Goal: Task Accomplishment & Management: Manage account settings

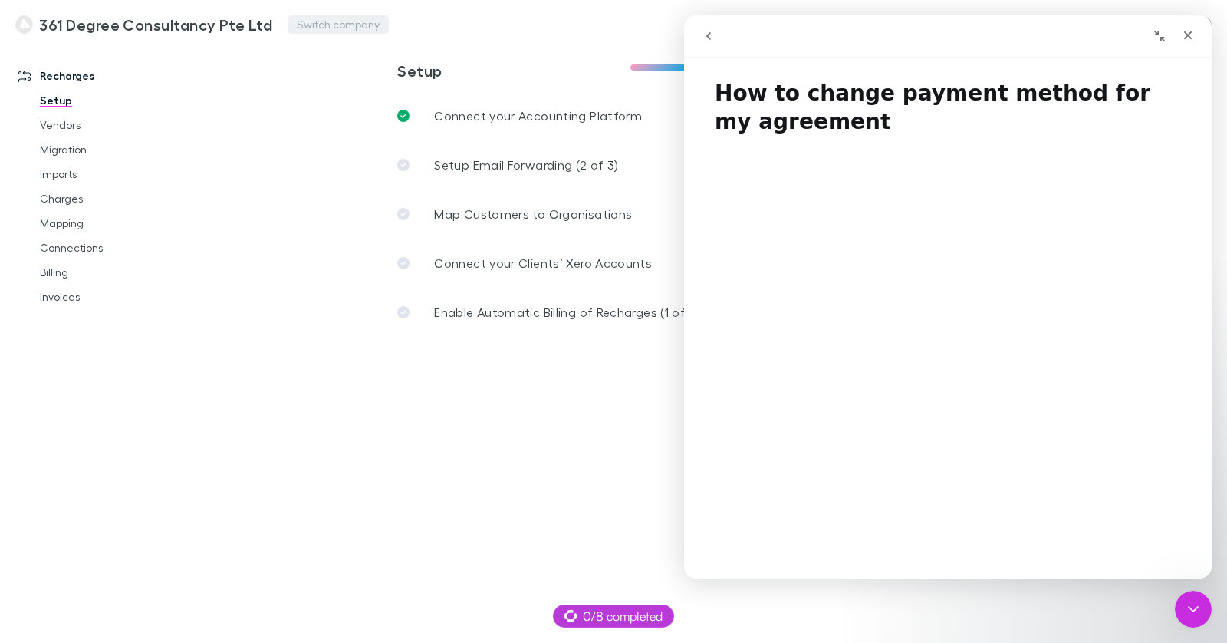
click at [343, 25] on button "Switch company" at bounding box center [338, 24] width 101 height 18
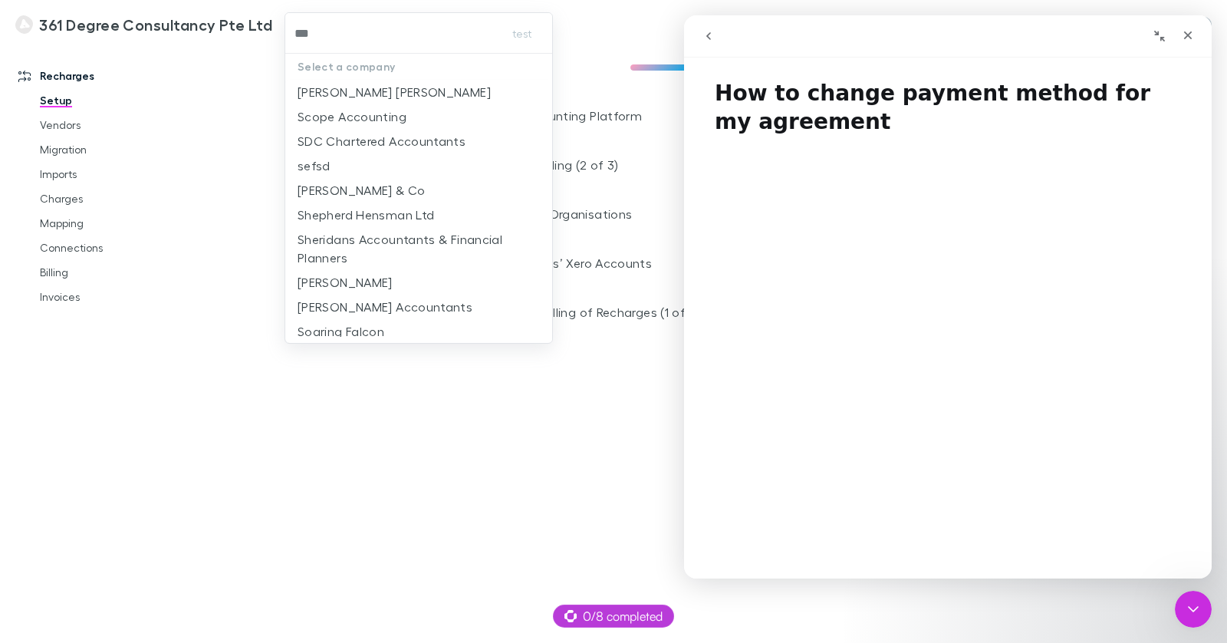
type input "****"
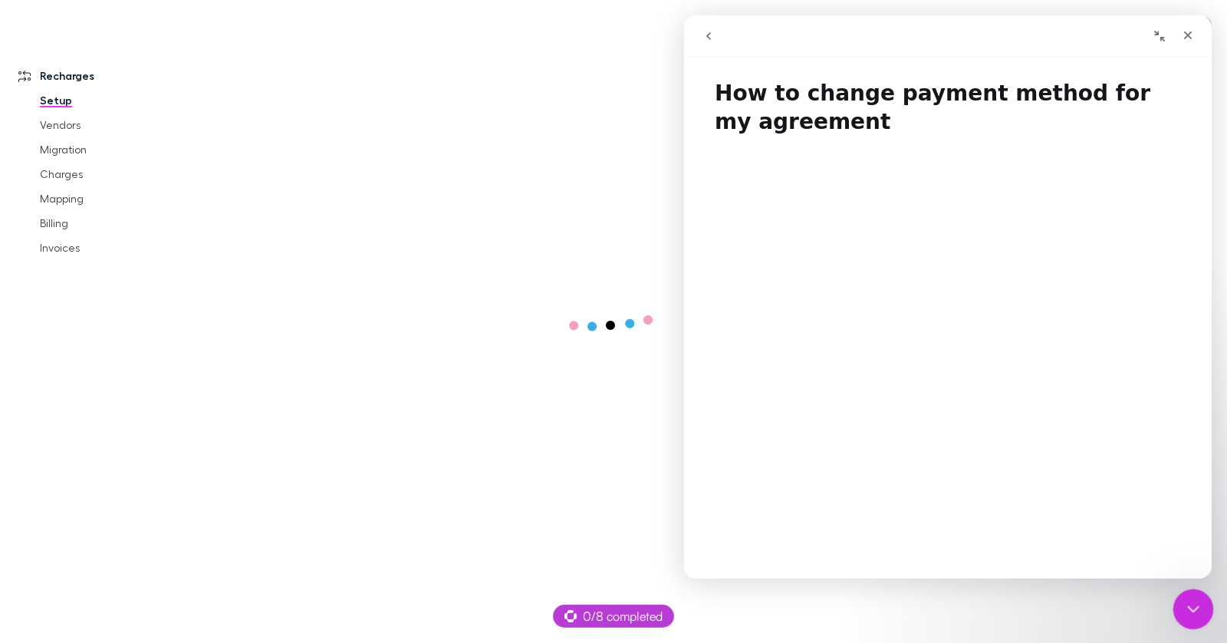
click at [1183, 606] on icon "Close Intercom Messenger" at bounding box center [1191, 606] width 18 height 18
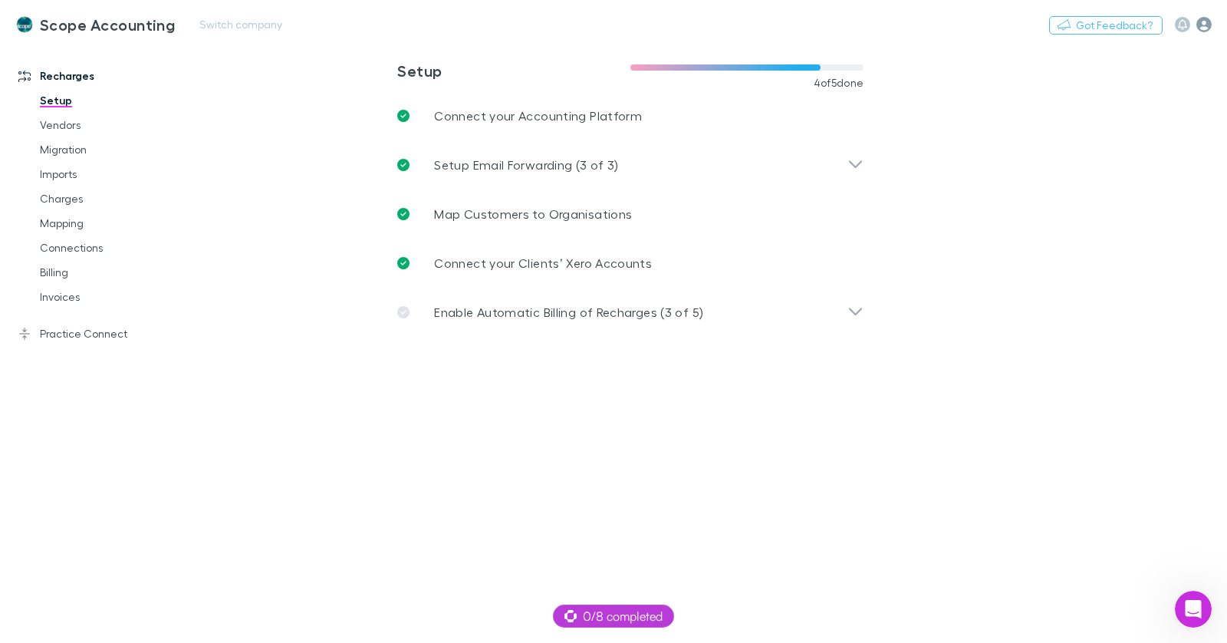
click at [1201, 27] on icon "button" at bounding box center [1203, 24] width 15 height 15
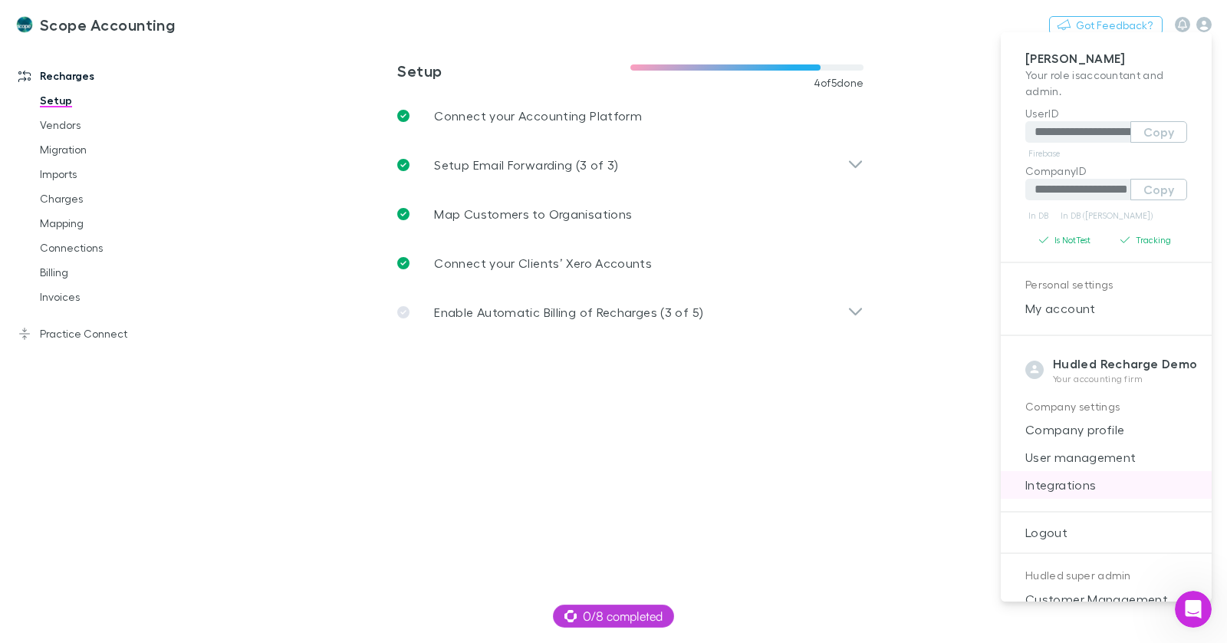
click at [1092, 495] on li "Integrations" at bounding box center [1106, 485] width 211 height 28
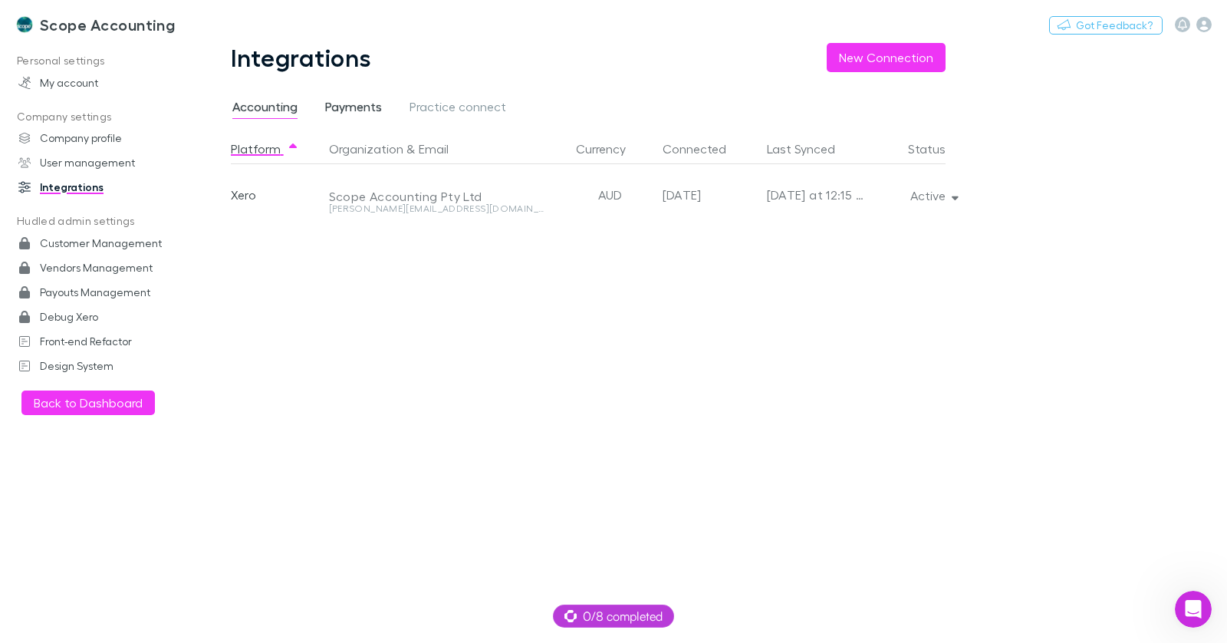
click at [345, 111] on span "Payments" at bounding box center [353, 109] width 57 height 20
click at [463, 111] on span "Practice connect" at bounding box center [457, 109] width 97 height 20
click at [955, 207] on div "Platform Organization & Email Currency Connected Last Synced Status Xero Scope …" at bounding box center [600, 387] width 739 height 509
click at [956, 202] on button "Active" at bounding box center [933, 195] width 70 height 21
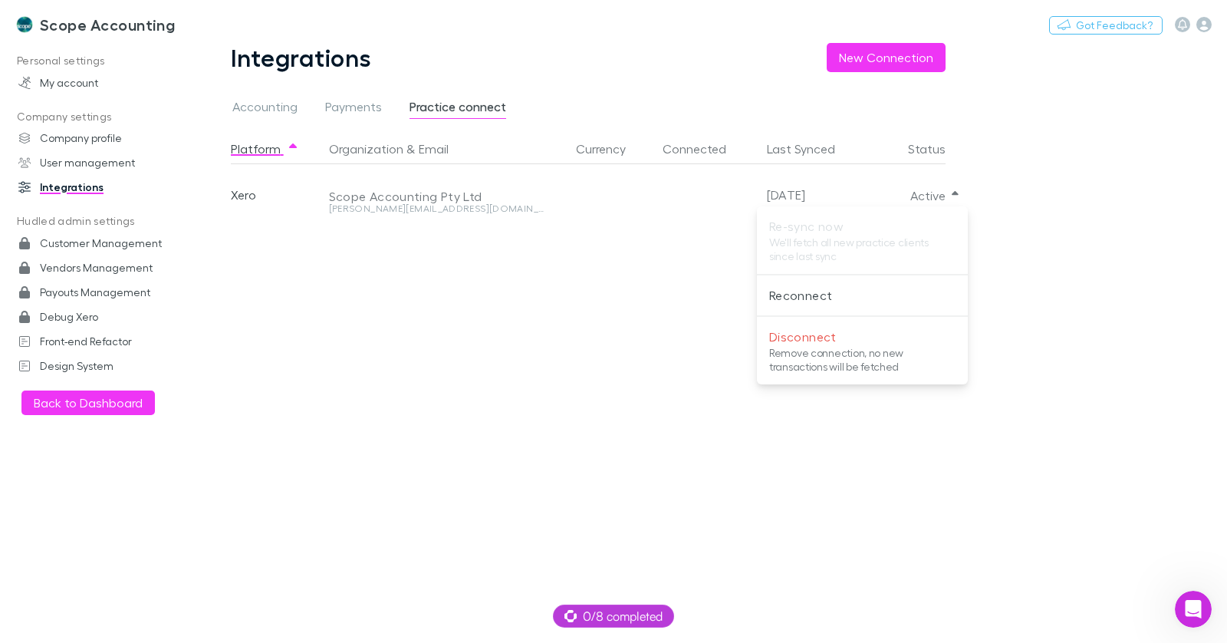
click at [406, 370] on div at bounding box center [613, 321] width 1227 height 643
drag, startPoint x: 1022, startPoint y: 49, endPoint x: 1079, endPoint y: 41, distance: 57.3
click at [1022, 49] on main "Integrations New Connection Accounting Payments Practice connect Platform Organ…" at bounding box center [710, 343] width 1033 height 600
click at [1196, 25] on icon "button" at bounding box center [1203, 24] width 15 height 15
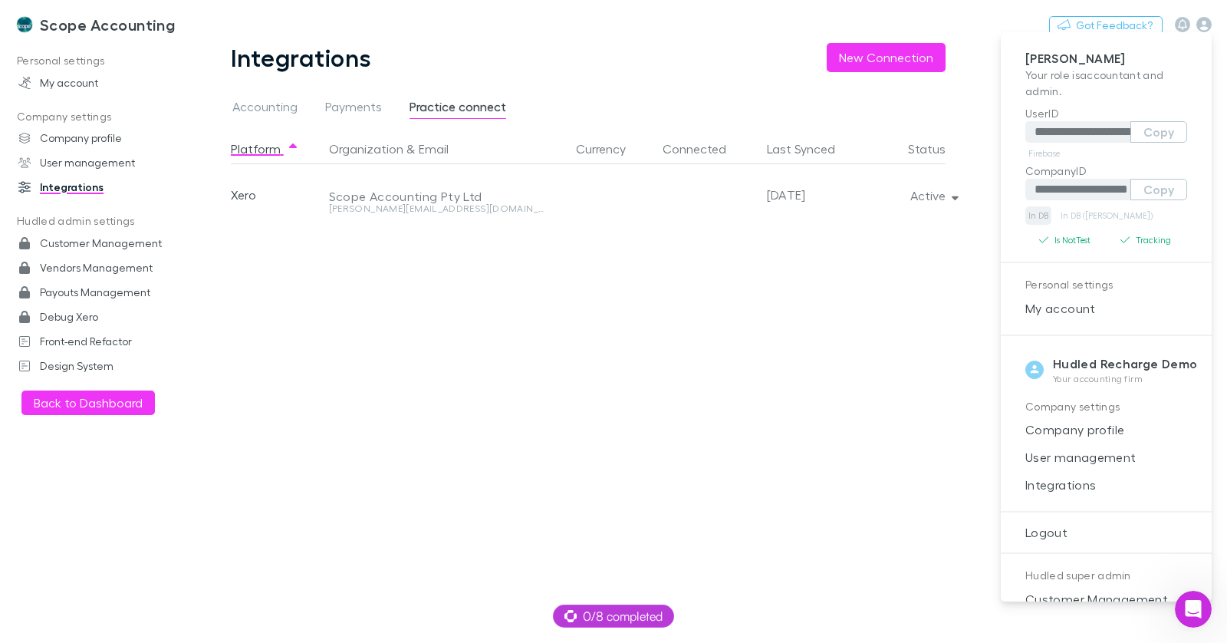
click at [1044, 217] on link "In DB" at bounding box center [1038, 215] width 26 height 18
click at [1096, 216] on link "In DB ([PERSON_NAME])" at bounding box center [1106, 215] width 98 height 18
drag, startPoint x: 962, startPoint y: 204, endPoint x: 954, endPoint y: 199, distance: 8.9
click at [962, 204] on div at bounding box center [613, 321] width 1227 height 643
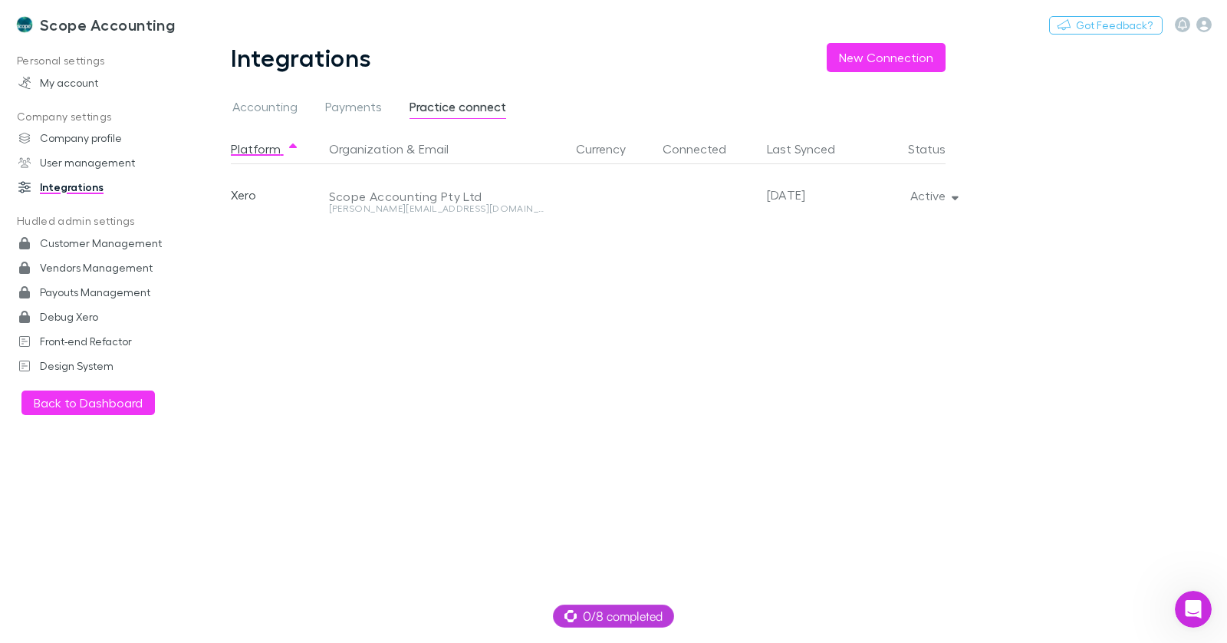
click at [954, 199] on div "**********" at bounding box center [613, 321] width 1227 height 643
click at [1205, 21] on icon "button" at bounding box center [1203, 24] width 15 height 15
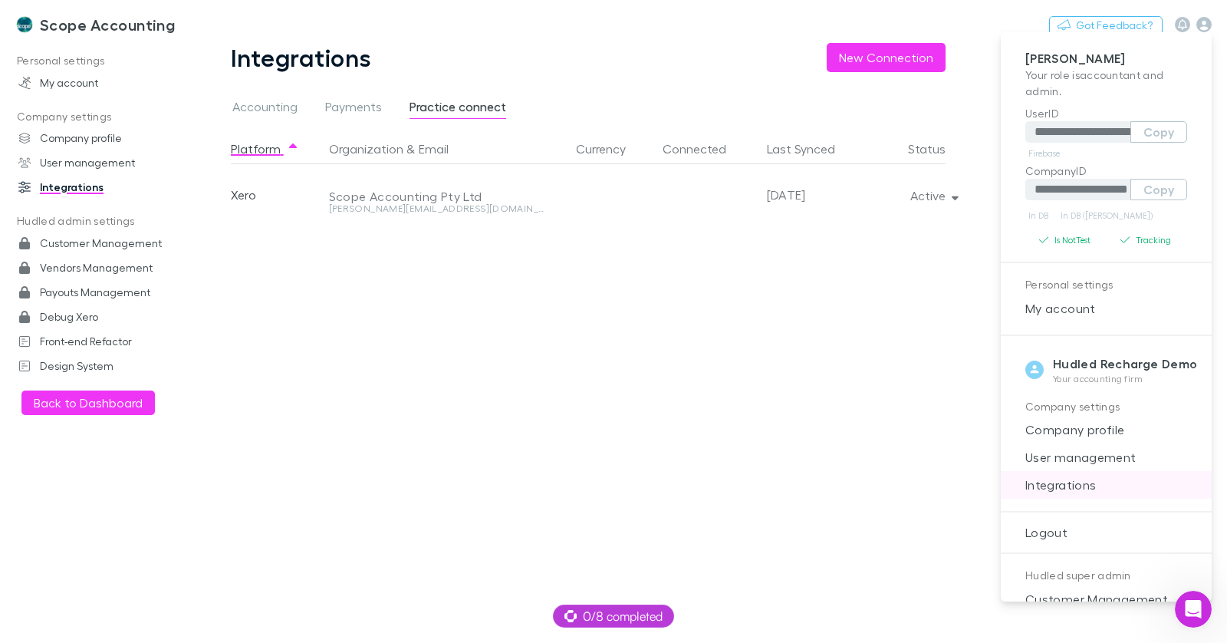
scroll to position [98, 0]
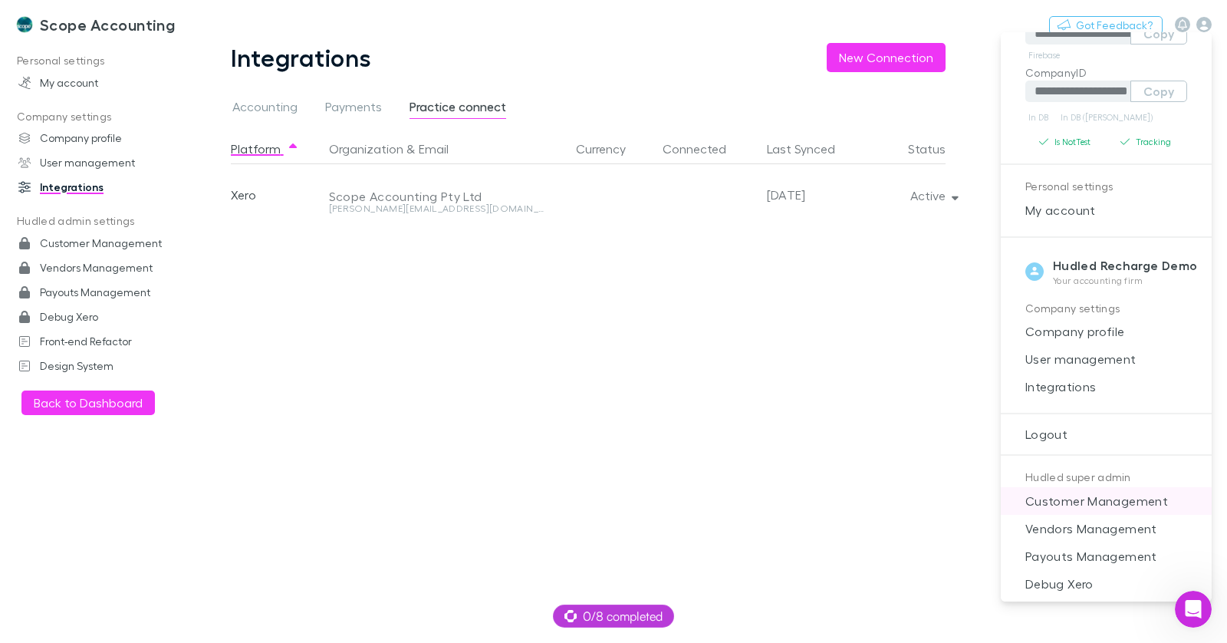
click at [1097, 499] on span "Customer Management" at bounding box center [1106, 501] width 186 height 18
select select "****"
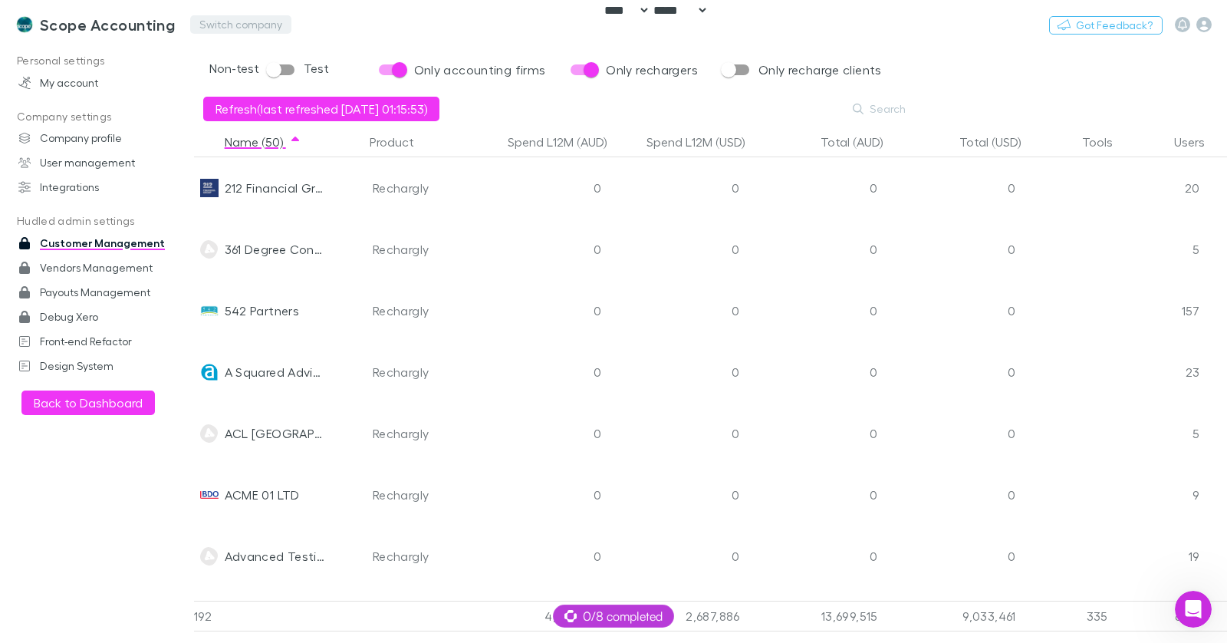
click at [222, 23] on button "Switch company" at bounding box center [240, 24] width 101 height 18
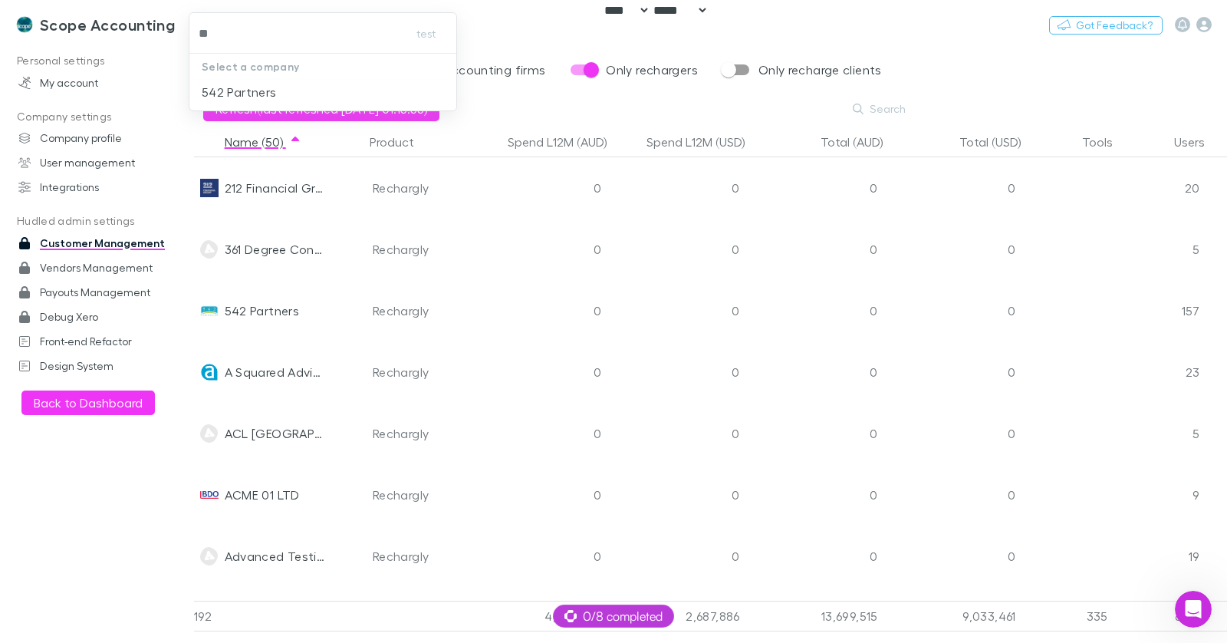
type input "***"
click at [238, 94] on p "542 Partners" at bounding box center [239, 92] width 74 height 18
click at [128, 31] on div "Scope Accounting Switch company Nothing Got Feedback?" at bounding box center [613, 24] width 1227 height 49
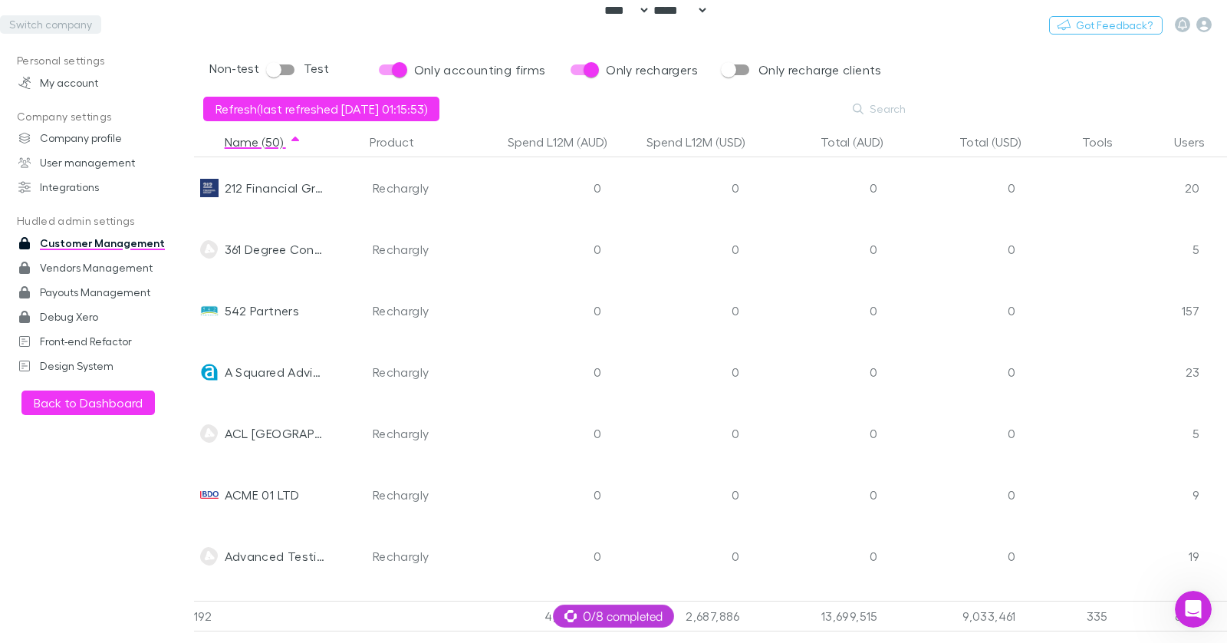
click at [51, 19] on button "Switch company" at bounding box center [50, 24] width 101 height 18
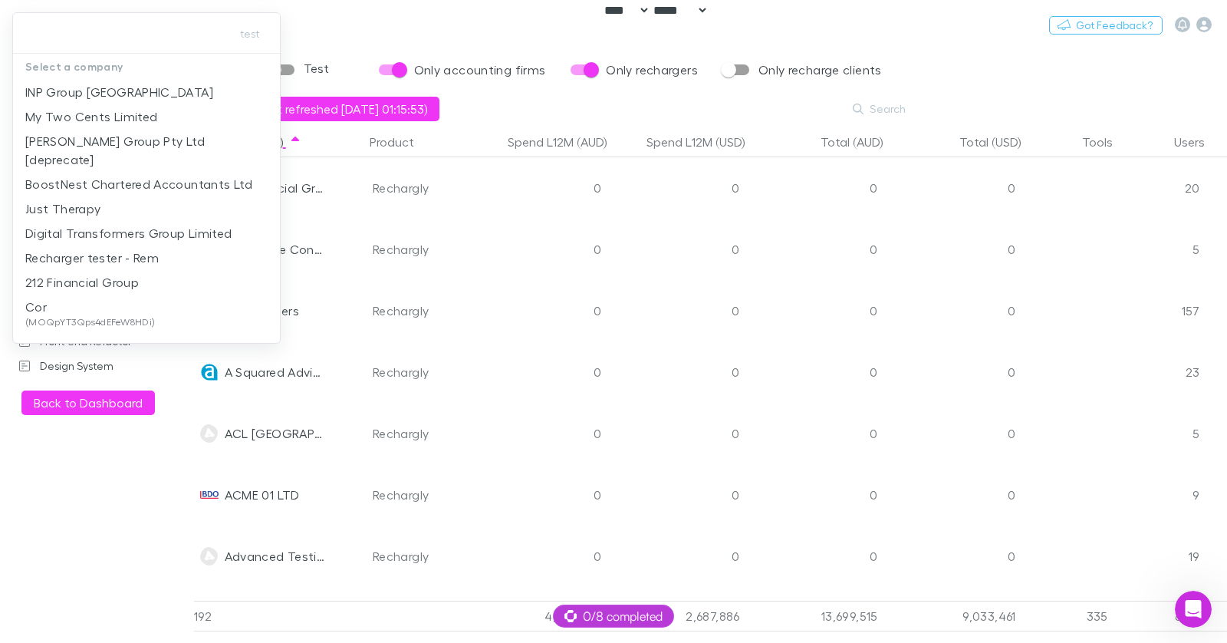
click at [537, 28] on div at bounding box center [613, 321] width 1227 height 643
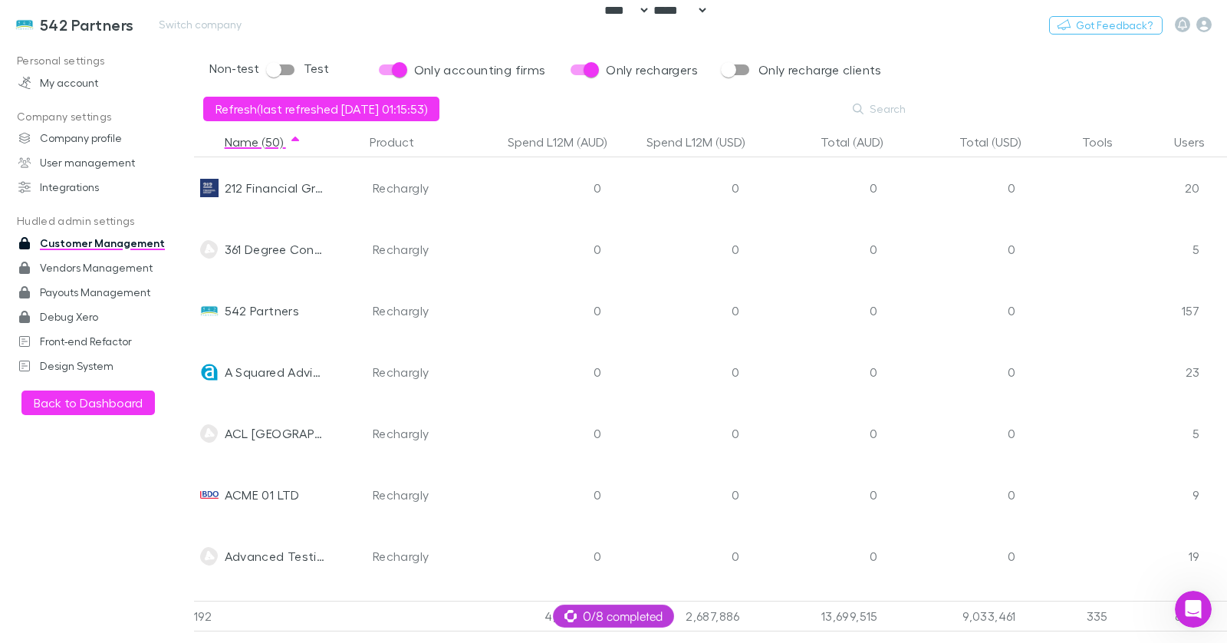
click at [47, 25] on h3 "542 Partners" at bounding box center [87, 24] width 94 height 18
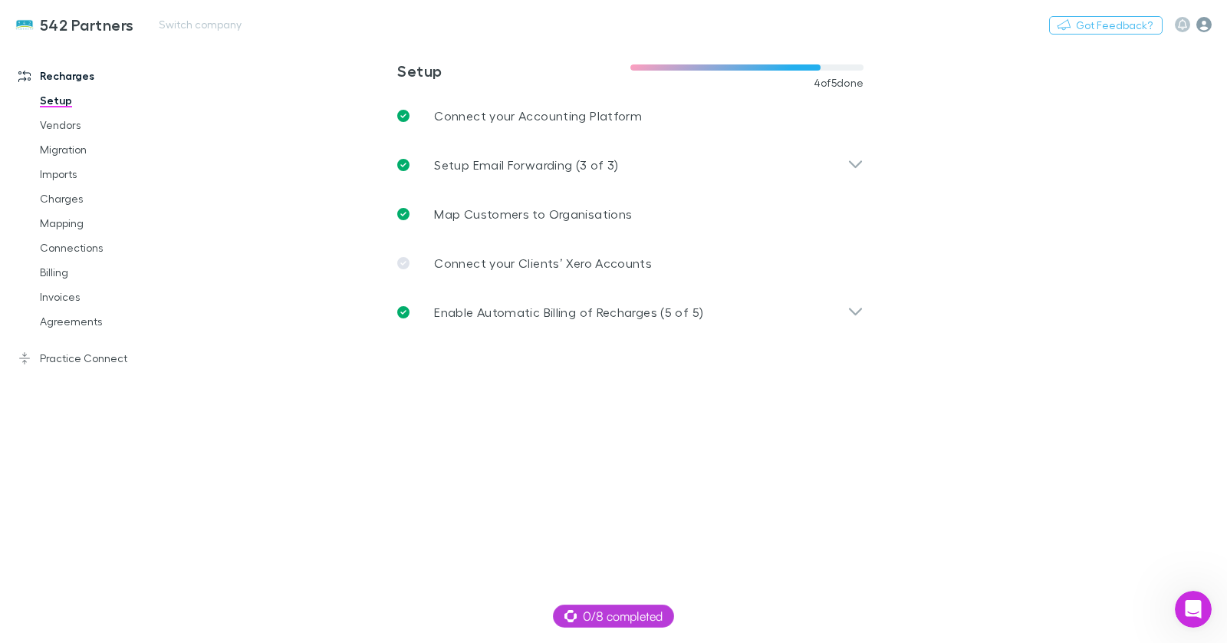
click at [1209, 31] on icon "button" at bounding box center [1203, 24] width 15 height 15
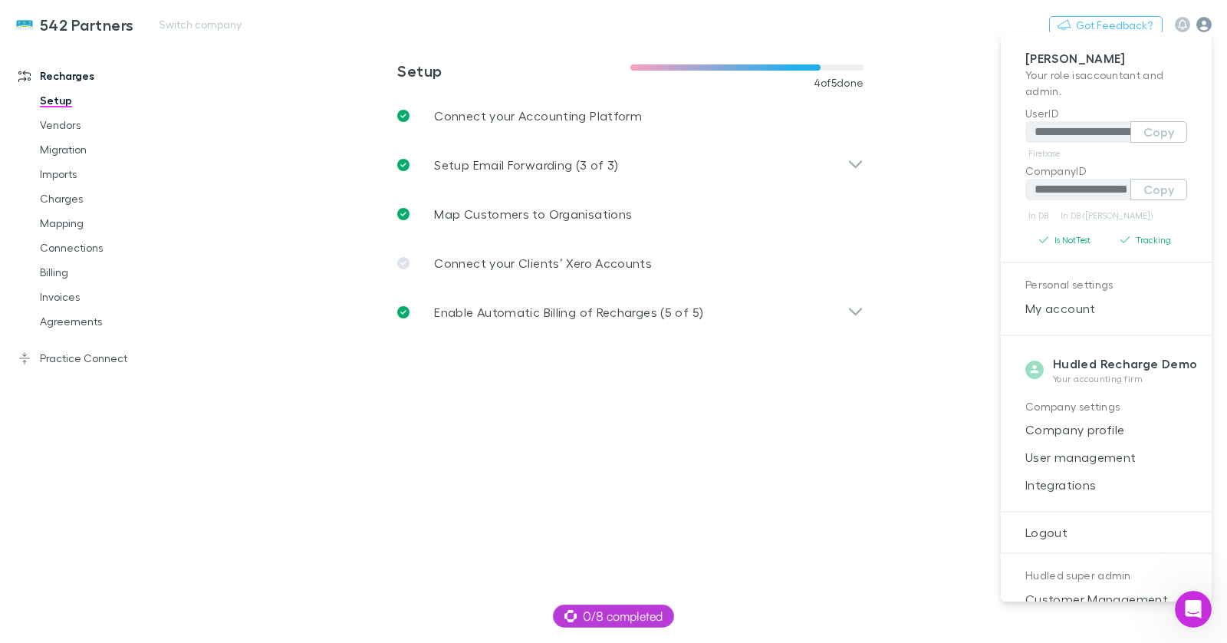
click at [1206, 28] on div at bounding box center [613, 321] width 1227 height 643
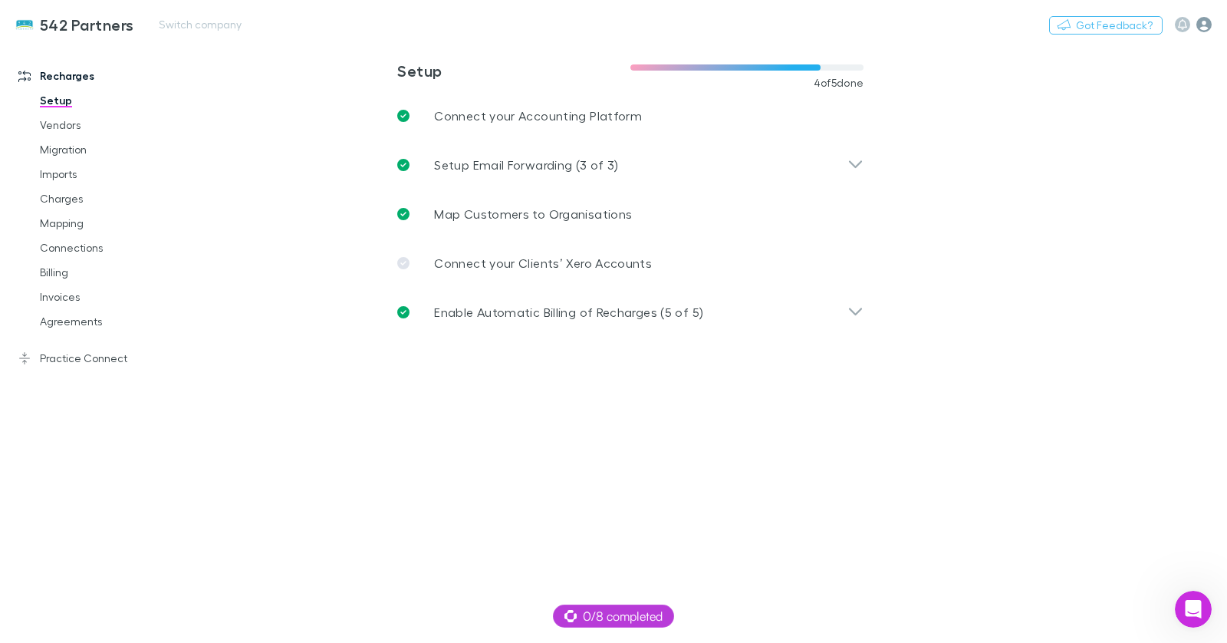
click at [1206, 28] on icon "button" at bounding box center [1203, 24] width 15 height 15
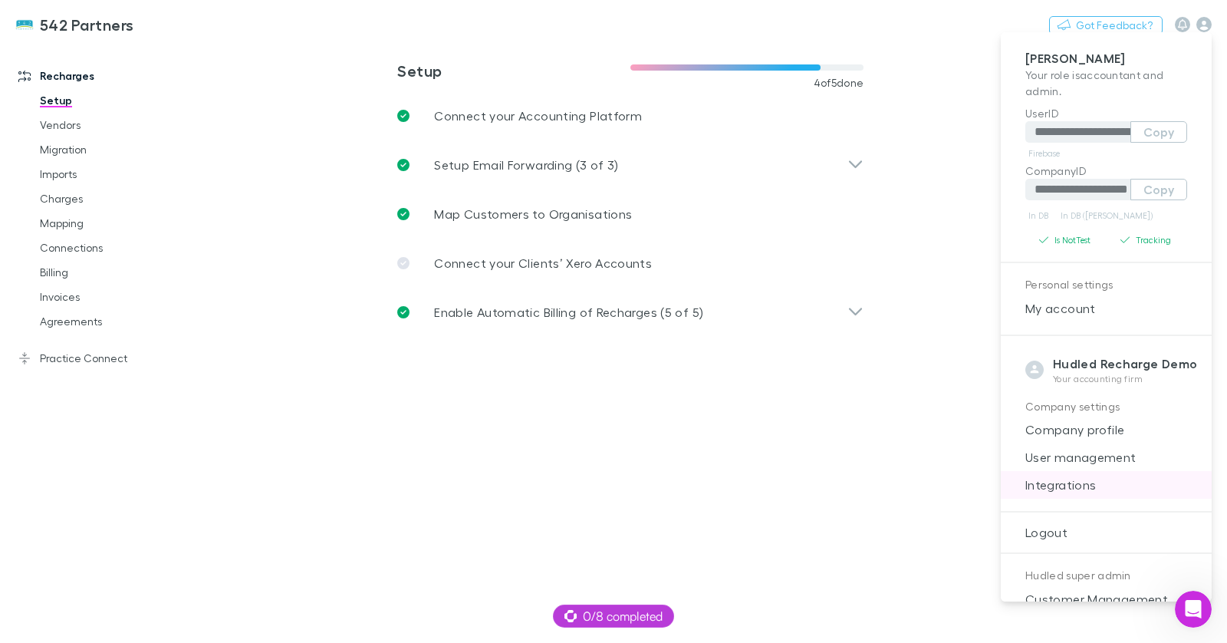
click at [1076, 476] on span "Integrations" at bounding box center [1106, 484] width 186 height 18
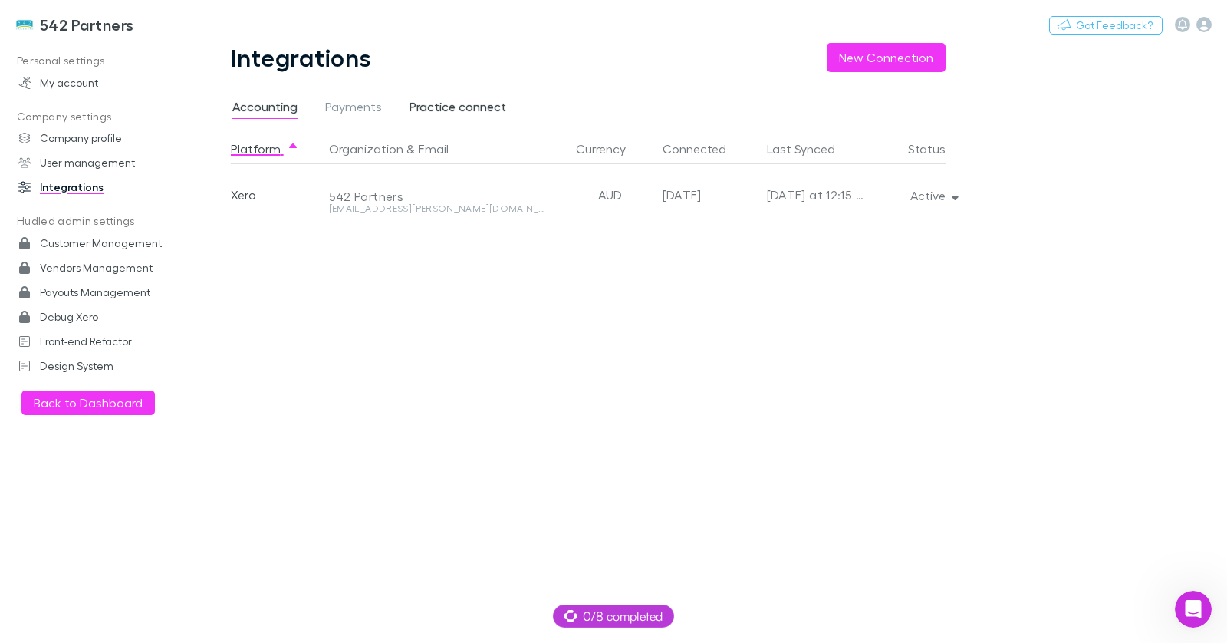
click at [460, 113] on span "Practice connect" at bounding box center [457, 109] width 97 height 20
click at [934, 186] on button "Active" at bounding box center [933, 195] width 70 height 21
drag, startPoint x: 209, startPoint y: 29, endPoint x: 186, endPoint y: 23, distance: 23.8
click at [208, 29] on div at bounding box center [613, 321] width 1227 height 643
click at [163, 23] on button "Switch company" at bounding box center [200, 24] width 101 height 18
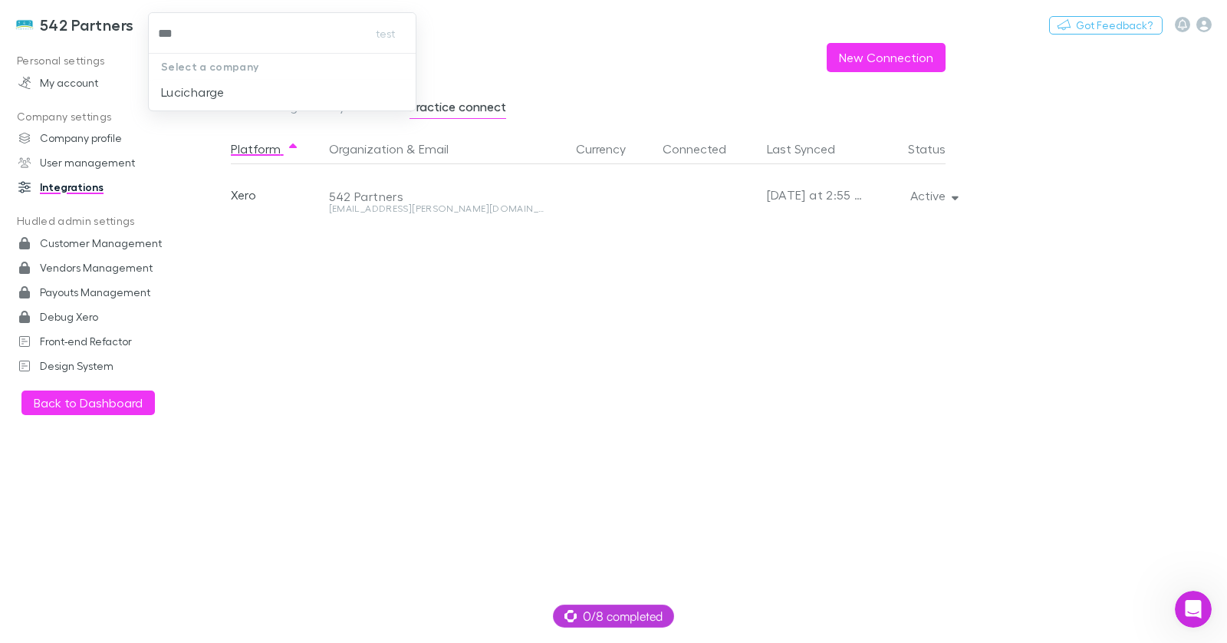
type input "****"
drag, startPoint x: 182, startPoint y: 94, endPoint x: 215, endPoint y: 101, distance: 33.7
click at [182, 94] on p "Lucicharge" at bounding box center [193, 92] width 64 height 18
click at [943, 193] on button "Active" at bounding box center [933, 195] width 70 height 21
